Goal: Task Accomplishment & Management: Complete application form

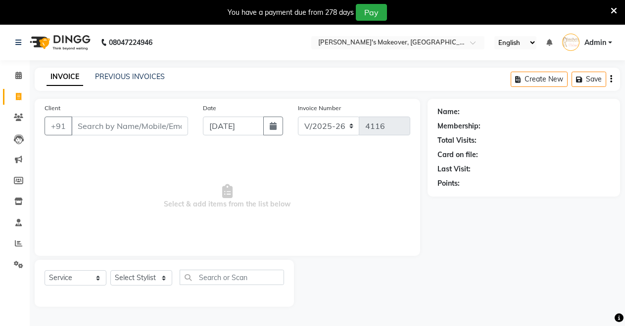
select select "7317"
select select "service"
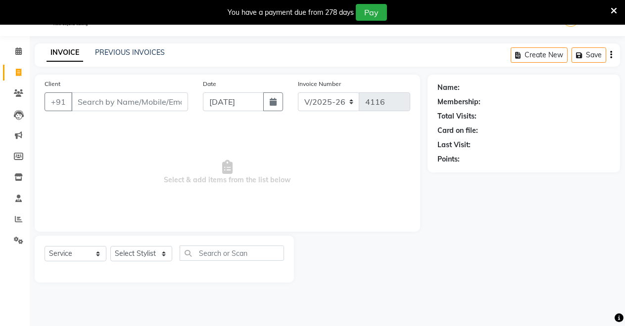
click at [116, 103] on input "Client" at bounding box center [129, 101] width 117 height 19
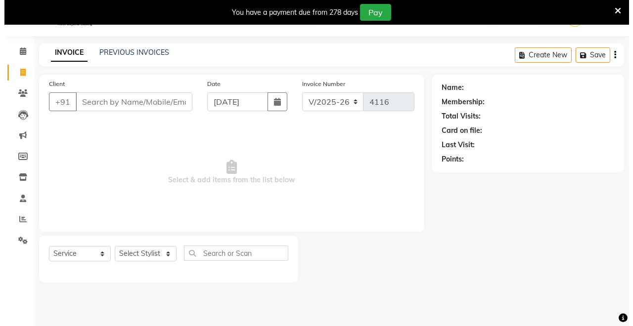
scroll to position [0, 0]
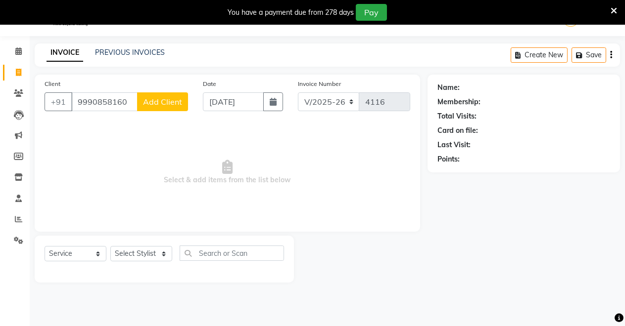
type input "9990858160"
click at [164, 102] on span "Add Client" at bounding box center [162, 102] width 39 height 10
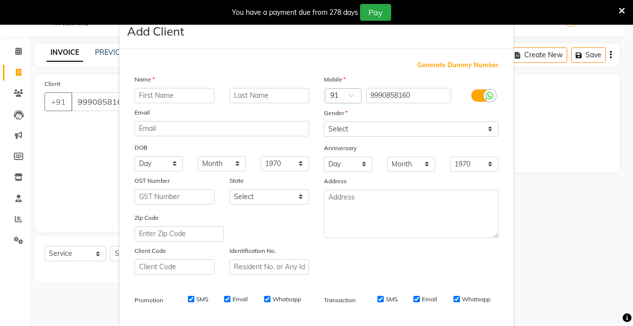
click at [164, 95] on input "text" at bounding box center [175, 95] width 80 height 15
click at [166, 97] on input "text" at bounding box center [175, 95] width 80 height 15
type input "NISHI"
click at [427, 122] on select "Select [DEMOGRAPHIC_DATA] [DEMOGRAPHIC_DATA] Other Prefer Not To Say" at bounding box center [411, 129] width 175 height 15
select select "[DEMOGRAPHIC_DATA]"
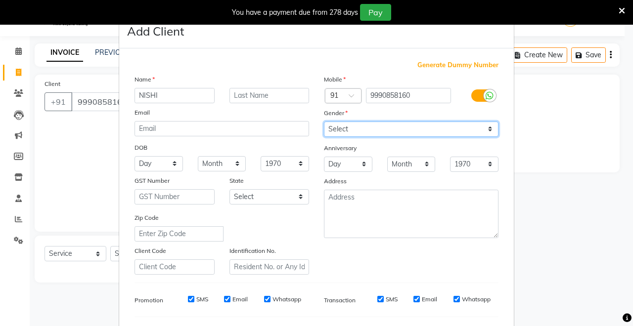
click at [324, 122] on select "Select [DEMOGRAPHIC_DATA] [DEMOGRAPHIC_DATA] Other Prefer Not To Say" at bounding box center [411, 129] width 175 height 15
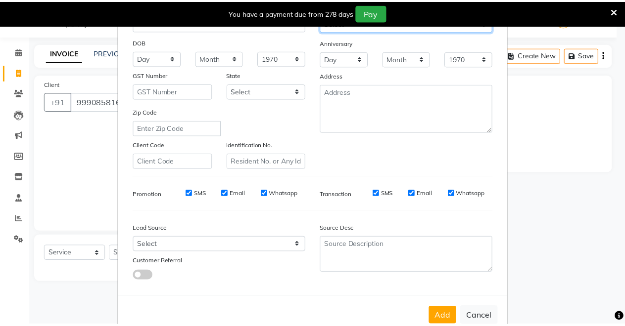
scroll to position [128, 0]
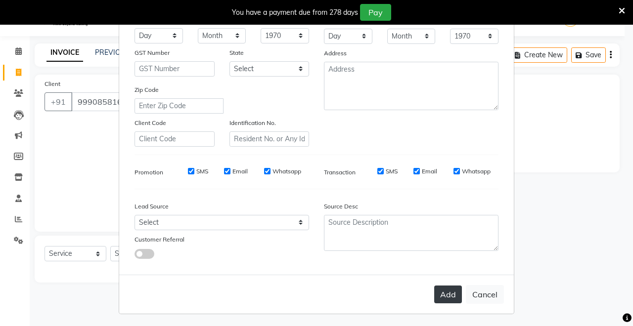
click at [441, 290] on button "Add" at bounding box center [448, 295] width 28 height 18
select select
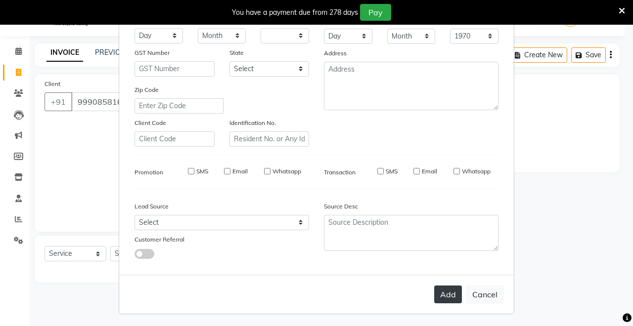
select select
checkbox input "false"
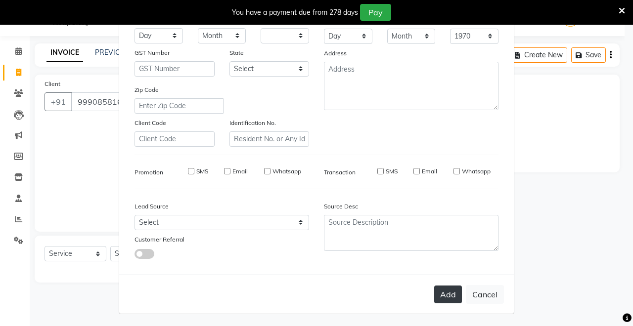
checkbox input "false"
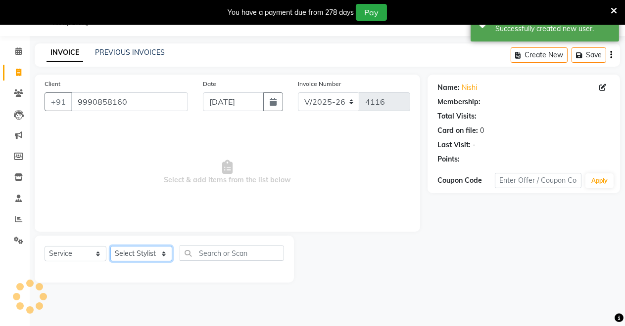
click at [160, 255] on select "Select Stylist [PERSON_NAME] [PERSON_NAME] [MEDICAL_DATA][PERSON_NAME] [PERSON_…" at bounding box center [141, 253] width 62 height 15
select select "88618"
click at [110, 246] on select "Select Stylist [PERSON_NAME] [PERSON_NAME] [MEDICAL_DATA][PERSON_NAME] [PERSON_…" at bounding box center [141, 253] width 62 height 15
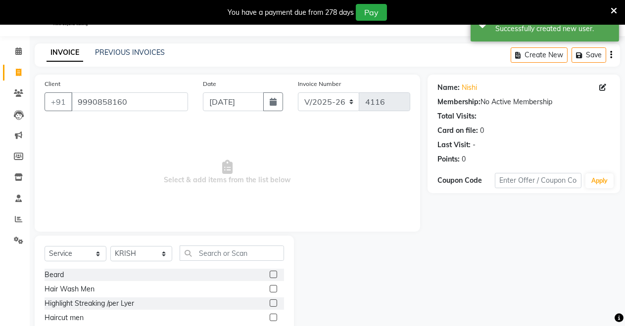
click at [270, 317] on label at bounding box center [273, 317] width 7 height 7
click at [270, 317] on input "checkbox" at bounding box center [273, 318] width 6 height 6
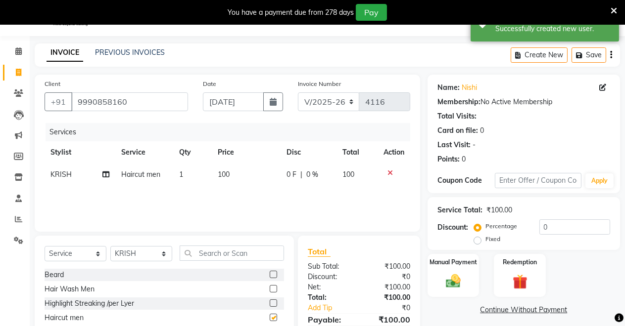
checkbox input "false"
click at [437, 281] on div "Manual Payment" at bounding box center [453, 275] width 54 height 45
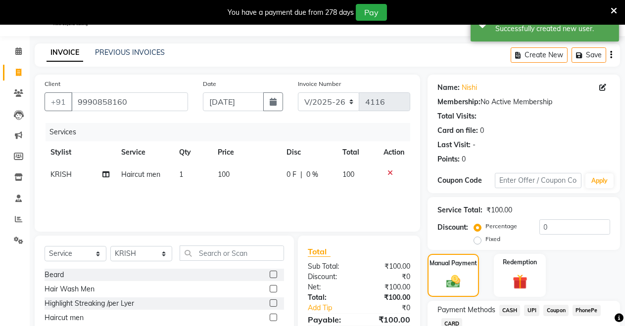
scroll to position [94, 0]
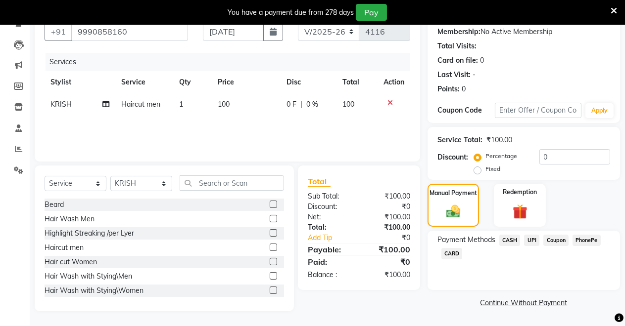
click at [530, 240] on span "UPI" at bounding box center [531, 240] width 15 height 11
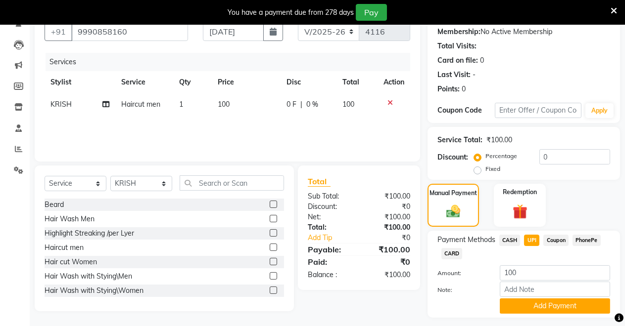
scroll to position [121, 0]
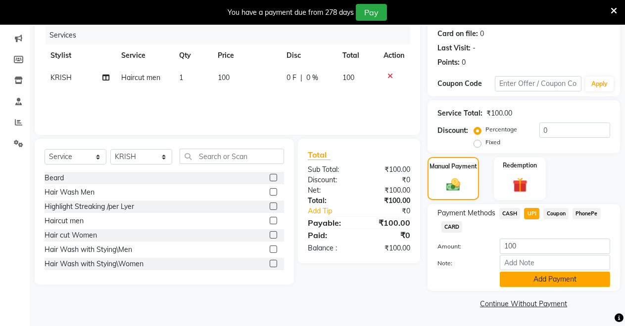
click at [510, 278] on button "Add Payment" at bounding box center [555, 279] width 110 height 15
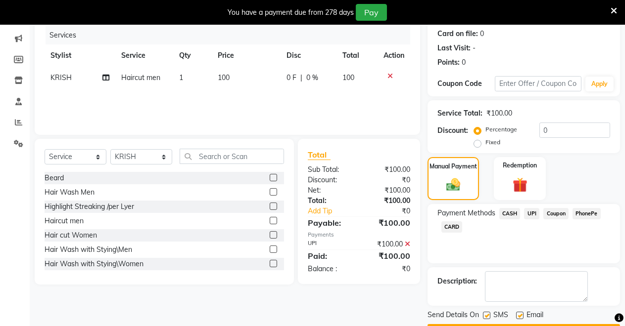
scroll to position [149, 0]
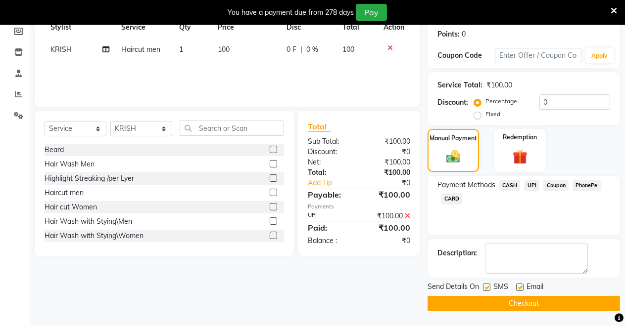
drag, startPoint x: 491, startPoint y: 301, endPoint x: 491, endPoint y: 293, distance: 7.4
click at [491, 296] on button "Checkout" at bounding box center [523, 303] width 192 height 15
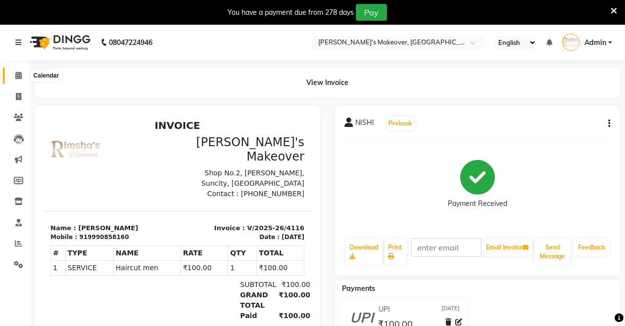
click at [18, 75] on icon at bounding box center [18, 75] width 6 height 7
